Goal: Find specific page/section: Find specific page/section

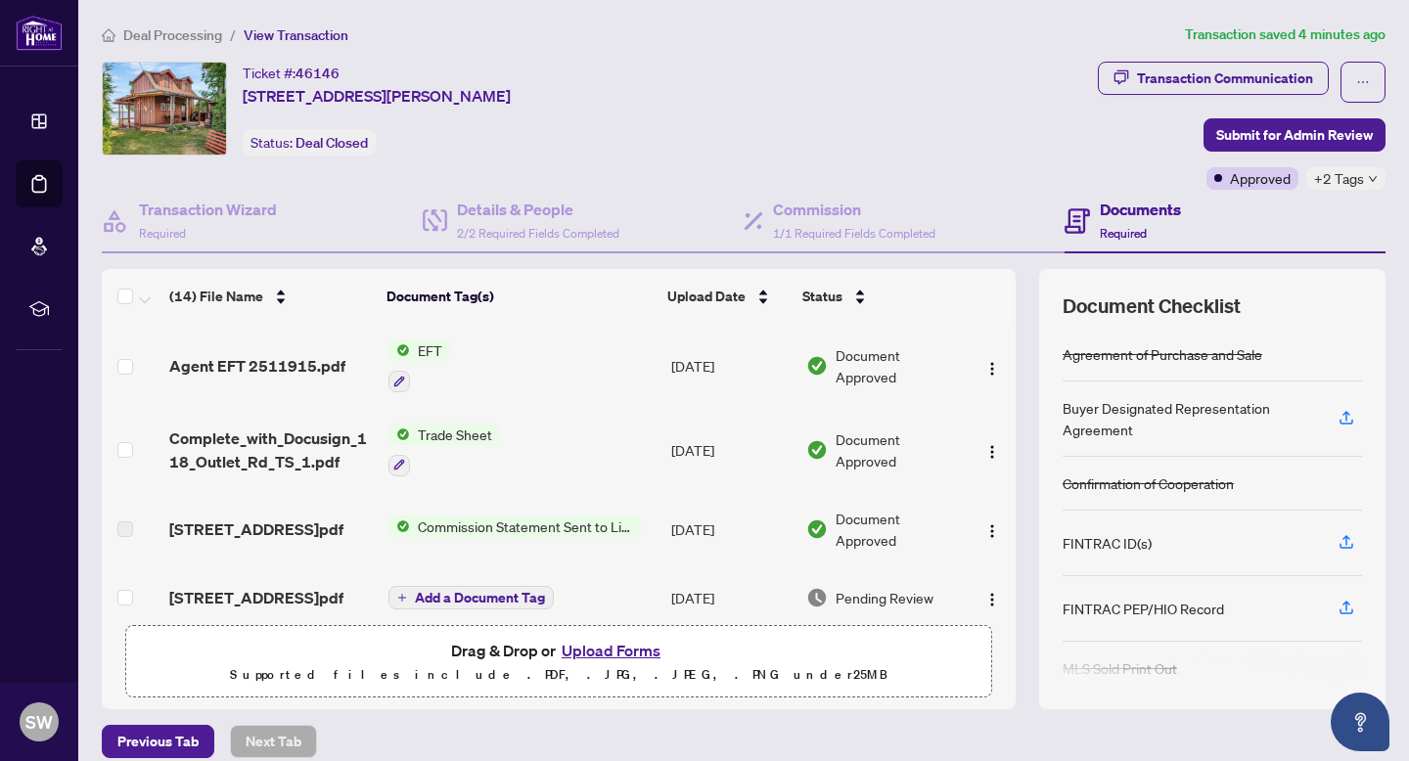
click at [424, 345] on span "EFT" at bounding box center [430, 351] width 40 height 22
click at [440, 461] on div "Document Tags EFT" at bounding box center [417, 430] width 239 height 74
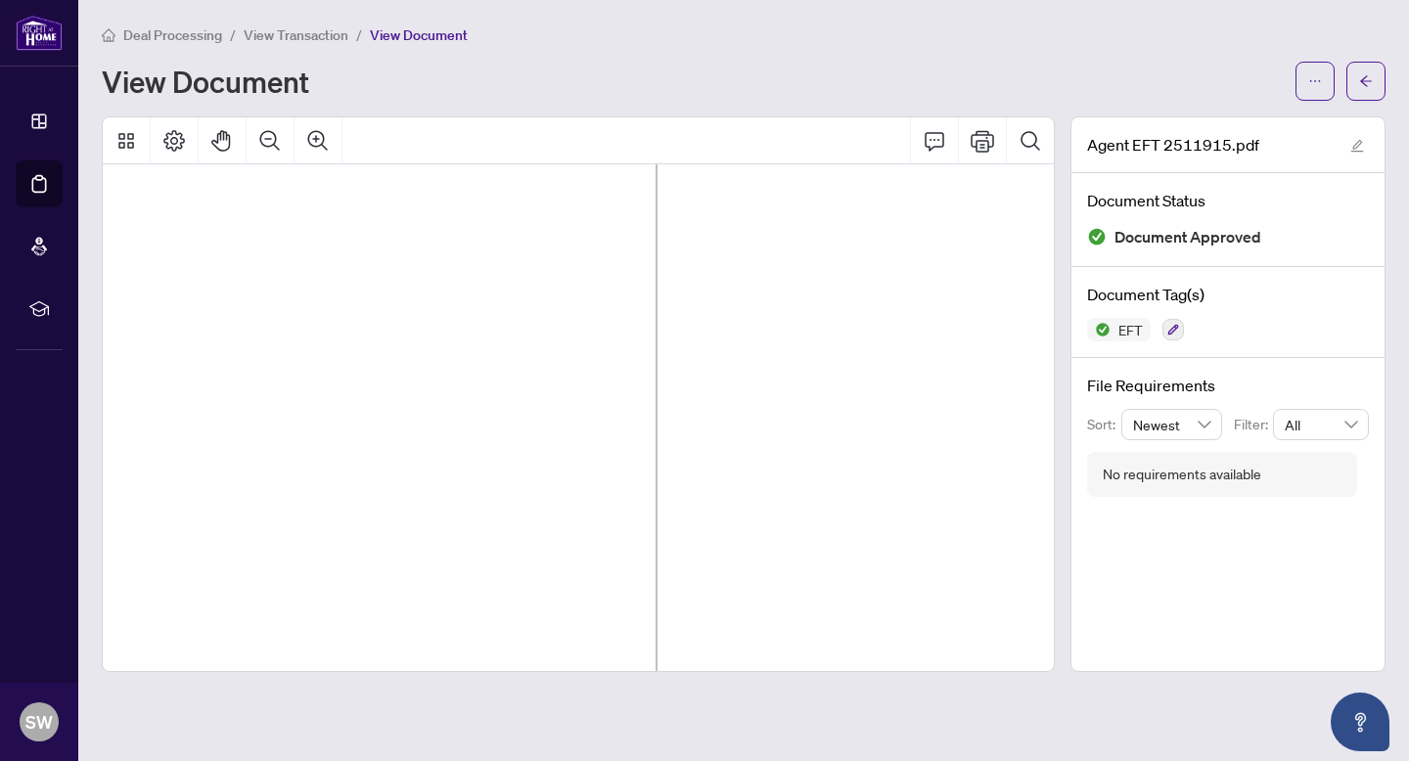
scroll to position [71, 0]
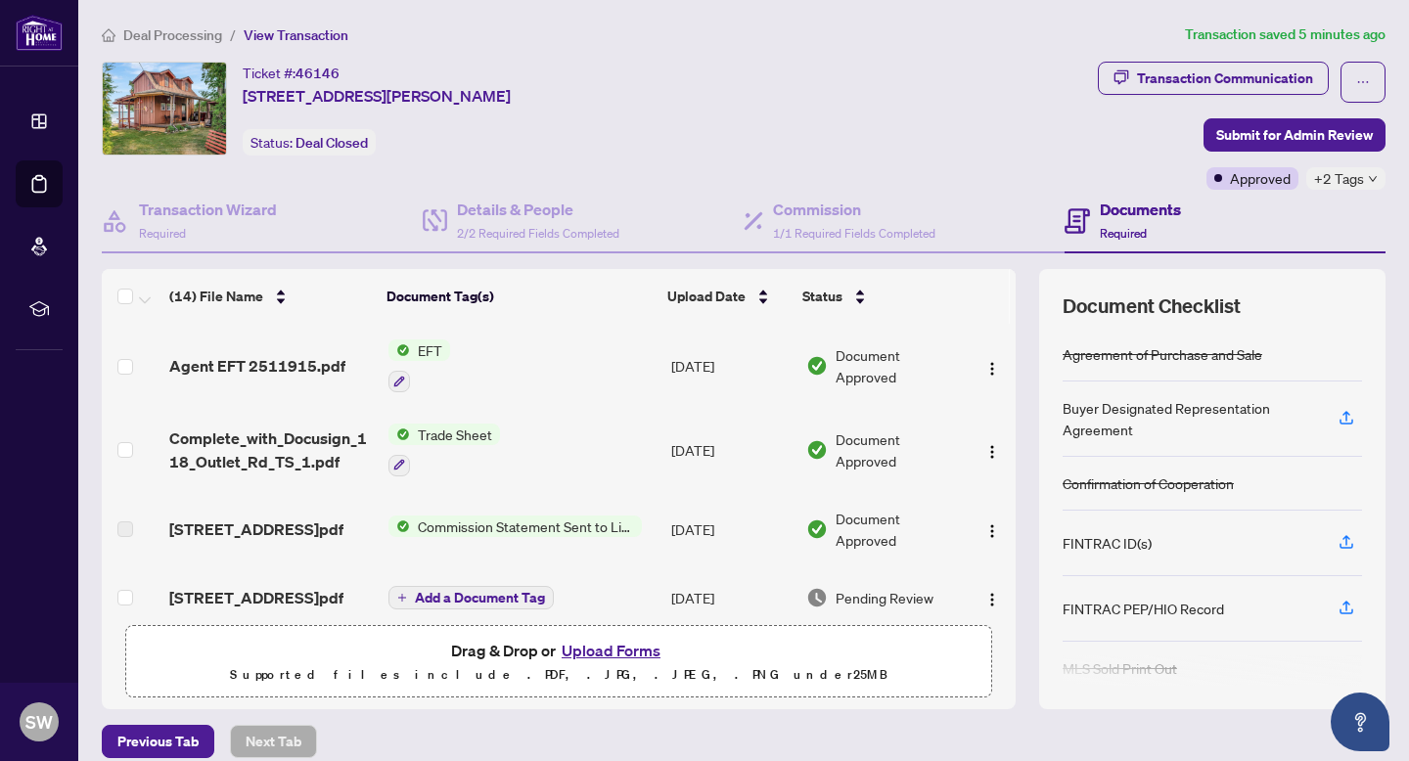
click at [421, 346] on span "EFT" at bounding box center [430, 351] width 40 height 22
click at [396, 443] on span "EFT" at bounding box center [416, 446] width 215 height 22
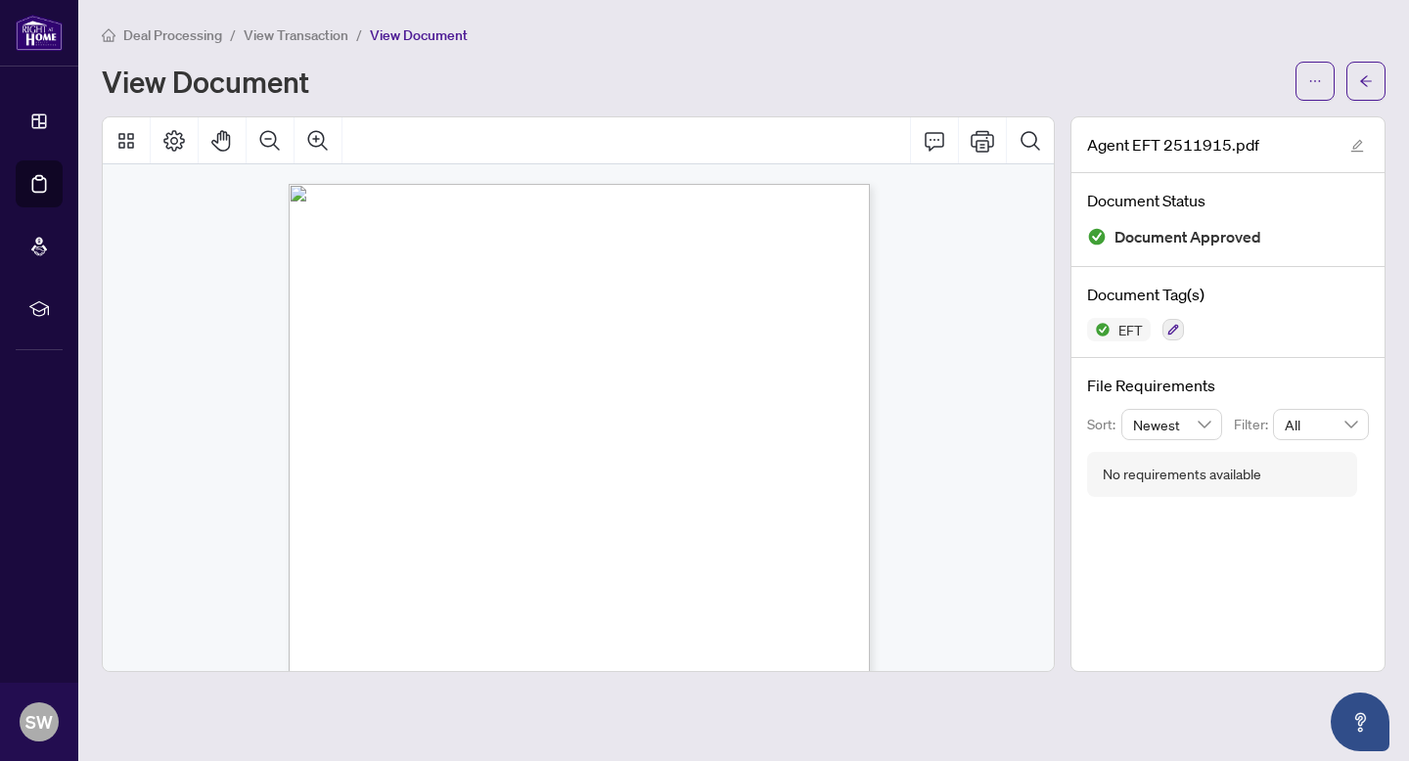
click at [765, 50] on div "Deal Processing / View Transaction / View Document View Document" at bounding box center [744, 61] width 1284 height 77
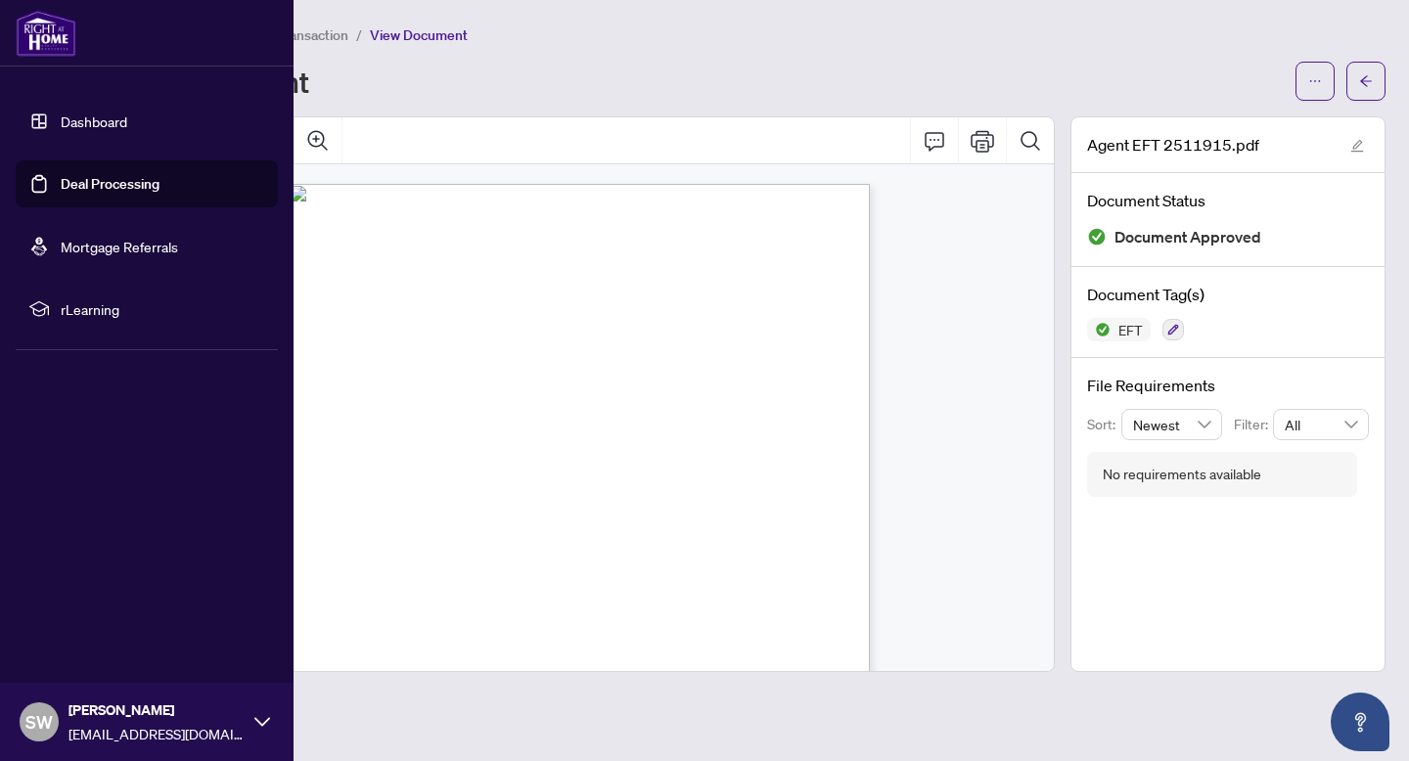
click at [65, 113] on link "Dashboard" at bounding box center [94, 122] width 67 height 18
